Goal: Task Accomplishment & Management: Manage account settings

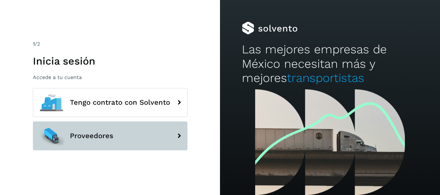
click at [108, 145] on button "Proveedores" at bounding box center [110, 136] width 155 height 29
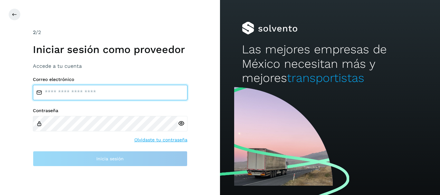
click at [136, 97] on input "email" at bounding box center [110, 92] width 155 height 15
type input "**********"
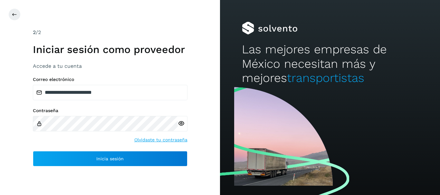
click at [184, 124] on icon at bounding box center [181, 123] width 7 height 7
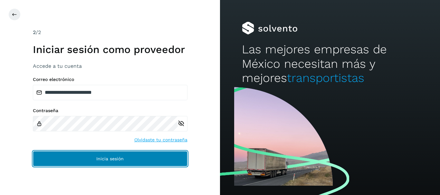
click at [117, 159] on span "Inicia sesión" at bounding box center [109, 159] width 27 height 5
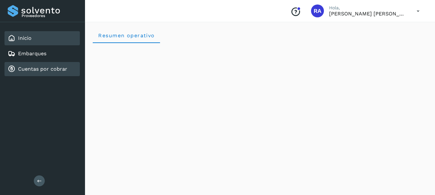
click at [48, 71] on link "Cuentas por cobrar" at bounding box center [42, 69] width 49 height 6
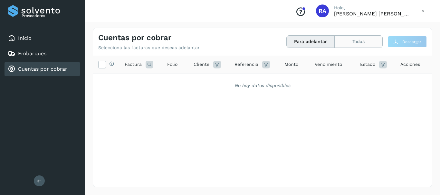
click at [368, 39] on button "Todas" at bounding box center [359, 42] width 48 height 12
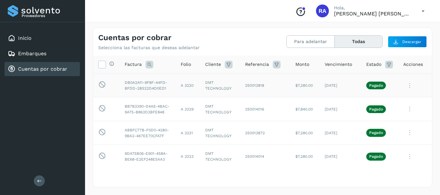
click at [182, 89] on td "A 3220" at bounding box center [187, 86] width 24 height 24
click at [403, 45] on button "Descargar" at bounding box center [407, 42] width 39 height 12
